Goal: Find specific page/section: Find specific page/section

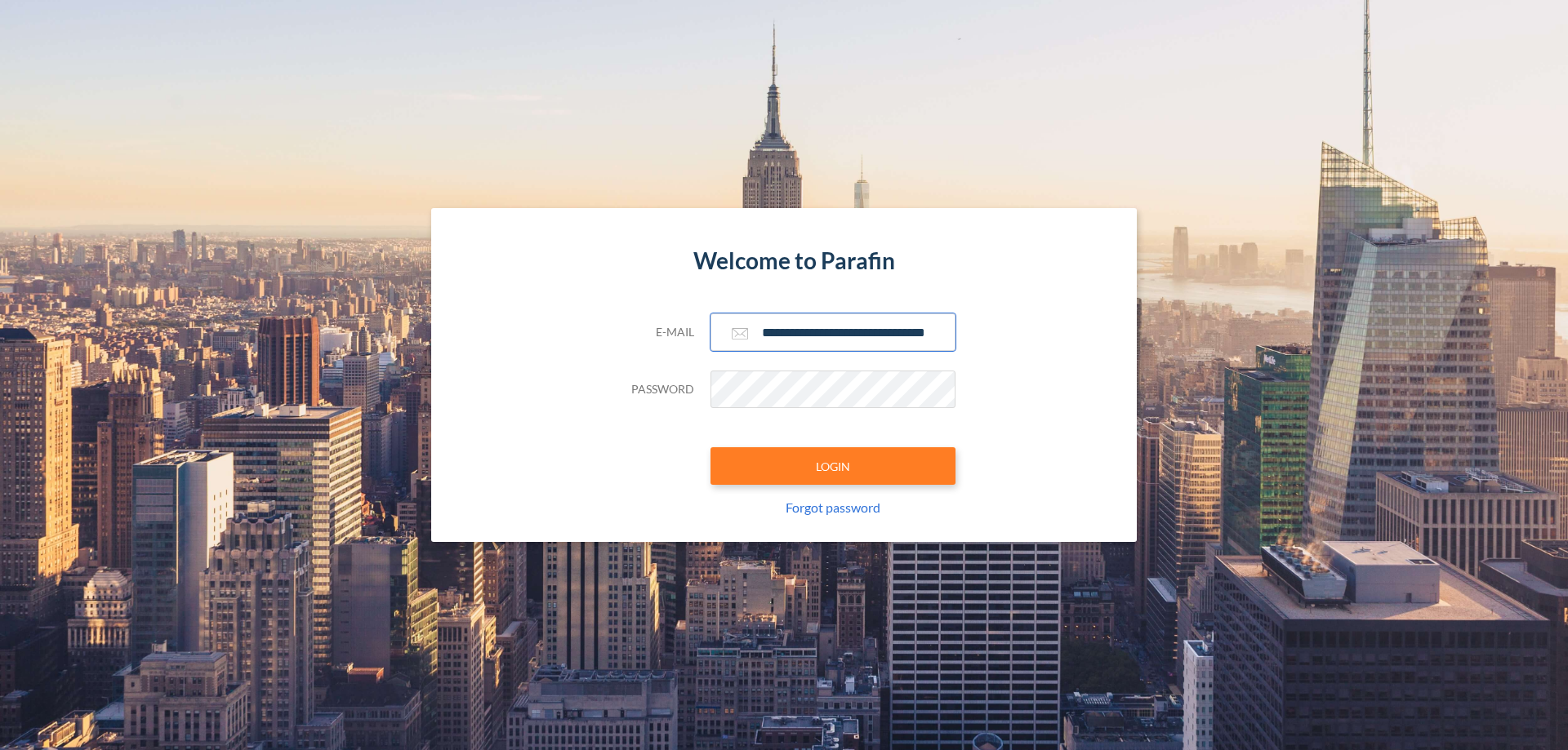
type input "**********"
click at [833, 466] on button "LOGIN" at bounding box center [833, 466] width 245 height 38
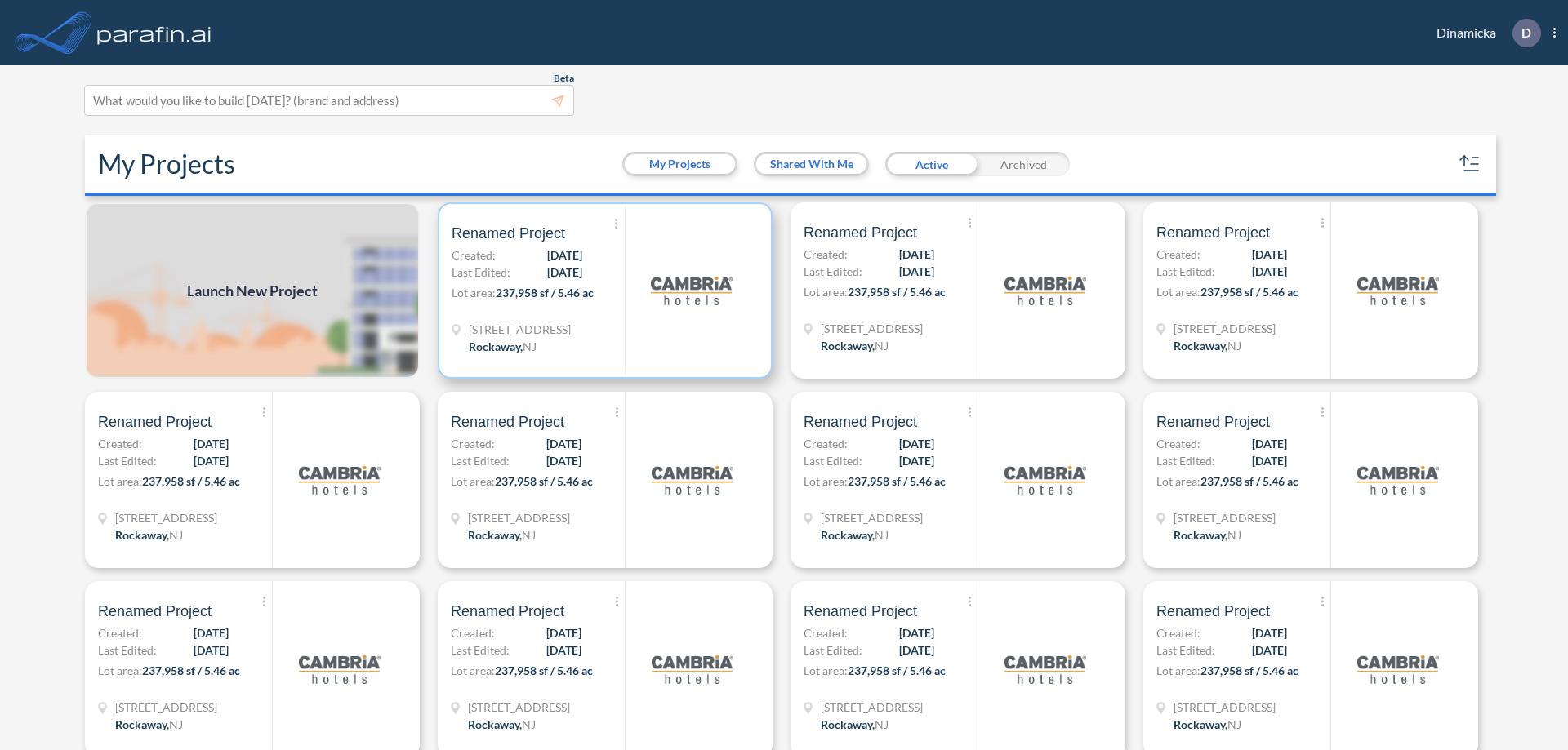
scroll to position [4, 0]
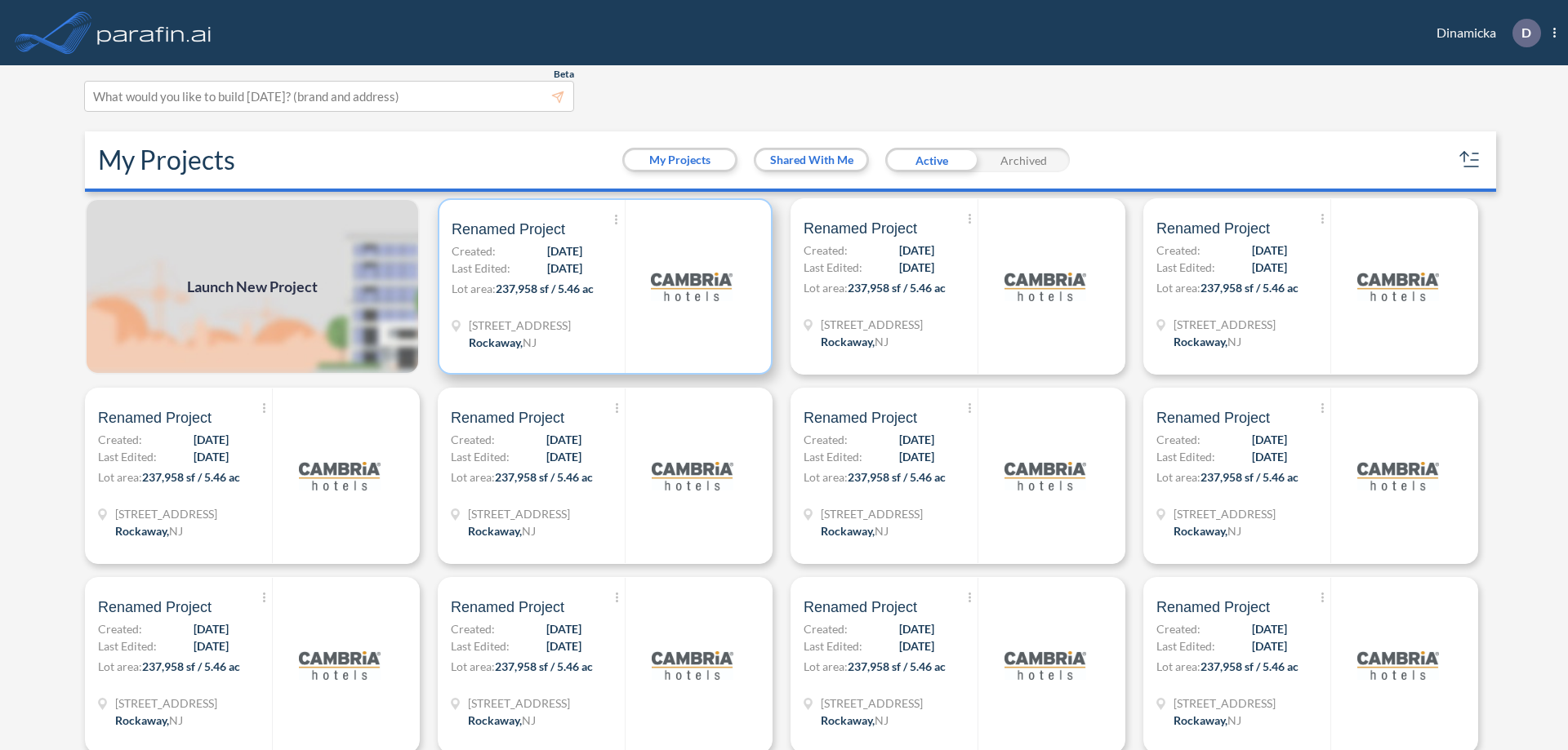
click at [602, 286] on p "Lot area: 237,958 sf / 5.46 ac" at bounding box center [538, 292] width 173 height 24
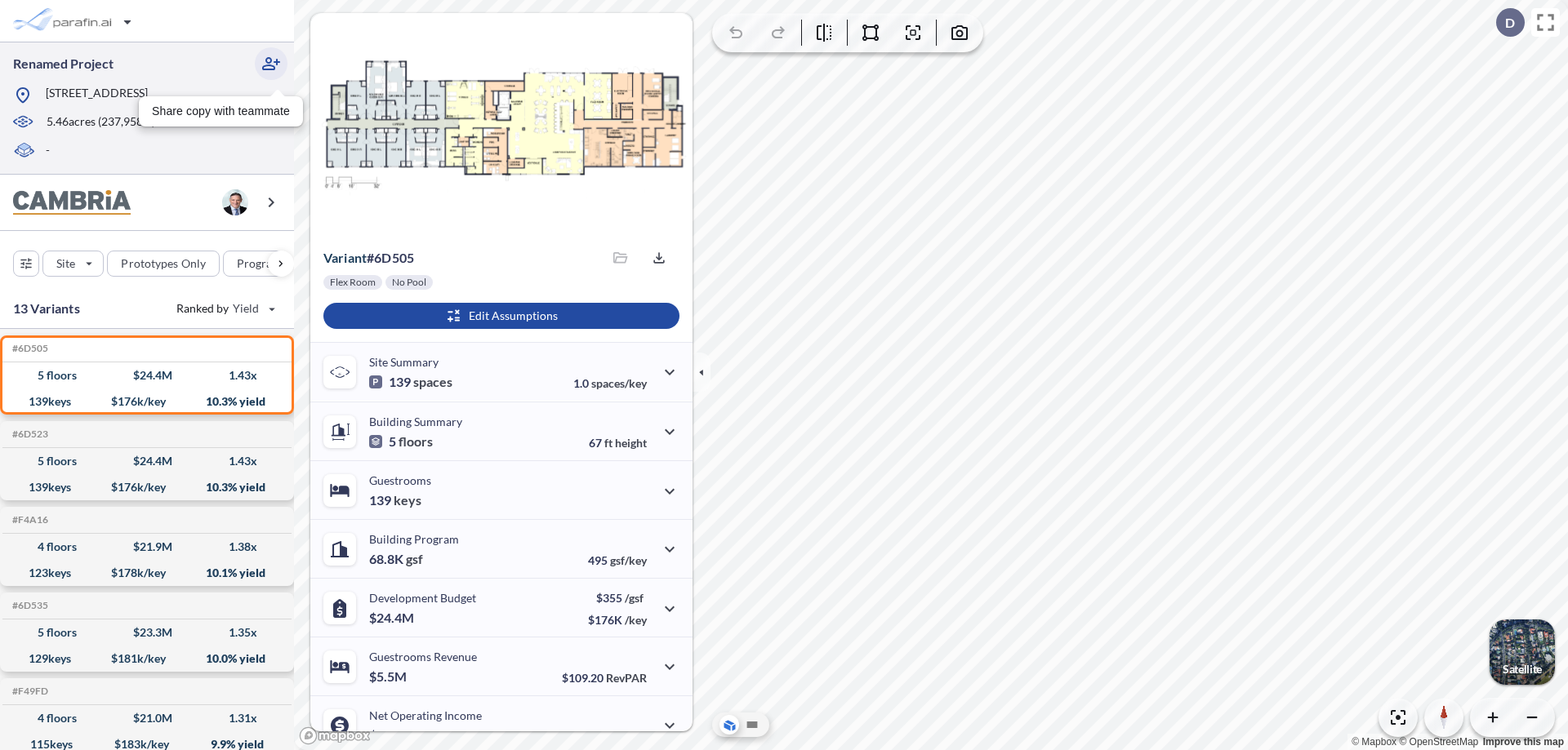
click at [271, 64] on icon "button" at bounding box center [271, 64] width 20 height 20
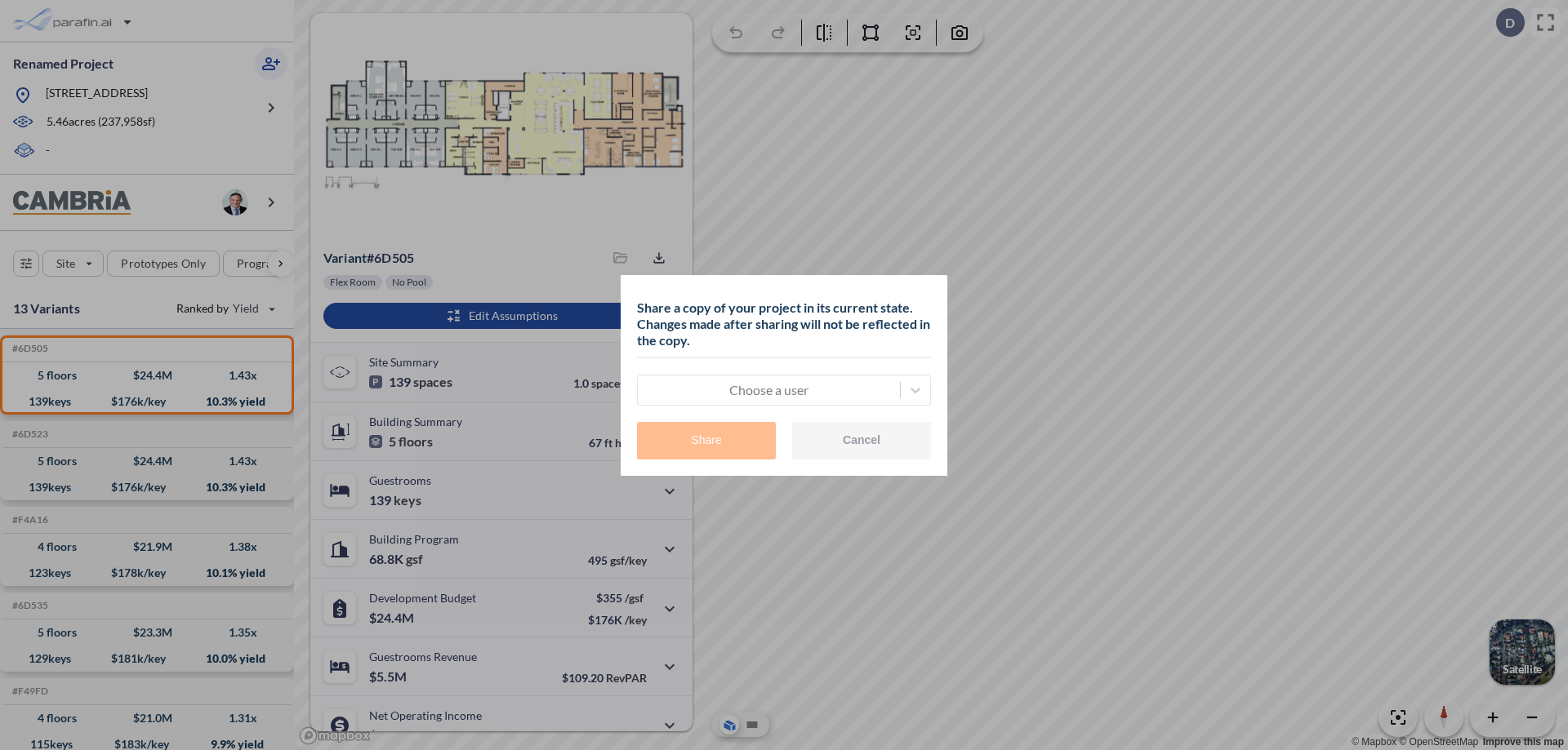
click at [769, 390] on div at bounding box center [769, 390] width 246 height 20
